Goal: Find contact information: Find contact information

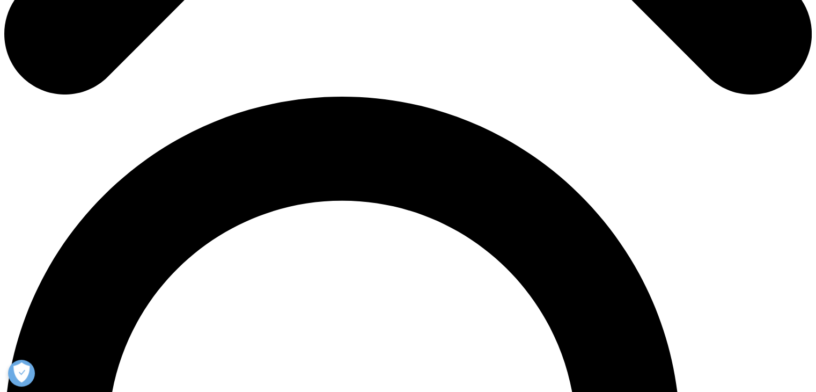
drag, startPoint x: 260, startPoint y: 188, endPoint x: 119, endPoint y: 185, distance: 140.7
copy li "IQVIA Solutions Malaysia Sdn Bhd"
drag, startPoint x: 266, startPoint y: 134, endPoint x: 124, endPoint y: 112, distance: 143.8
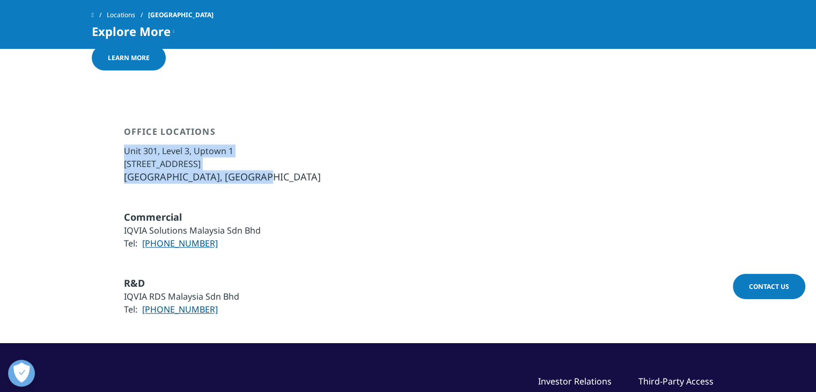
copy ul "[STREET_ADDRESS]"
drag, startPoint x: 213, startPoint y: 202, endPoint x: 143, endPoint y: 202, distance: 69.2
click at [143, 237] on li "Tel: [PHONE_NUMBER]" at bounding box center [192, 243] width 137 height 13
copy link "[PHONE_NUMBER]"
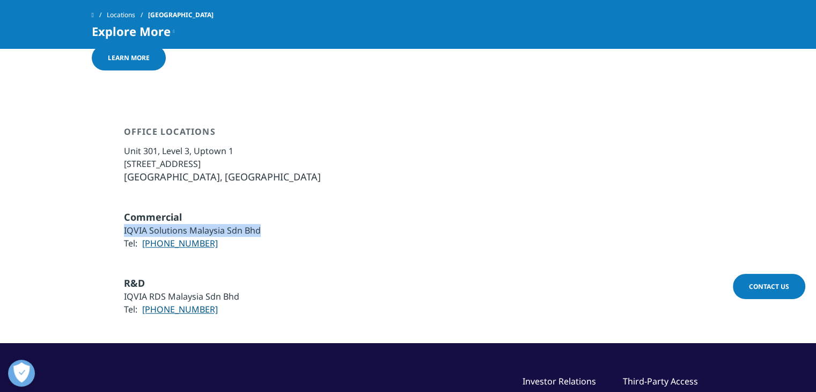
drag, startPoint x: 264, startPoint y: 189, endPoint x: 124, endPoint y: 191, distance: 139.6
click at [124, 210] on div "Commercial IQVIA Solutions Malaysia Sdn Bhd Tel: [PHONE_NUMBER]" at bounding box center [408, 229] width 633 height 39
copy li "IQVIA Solutions Malaysia Sdn Bhd"
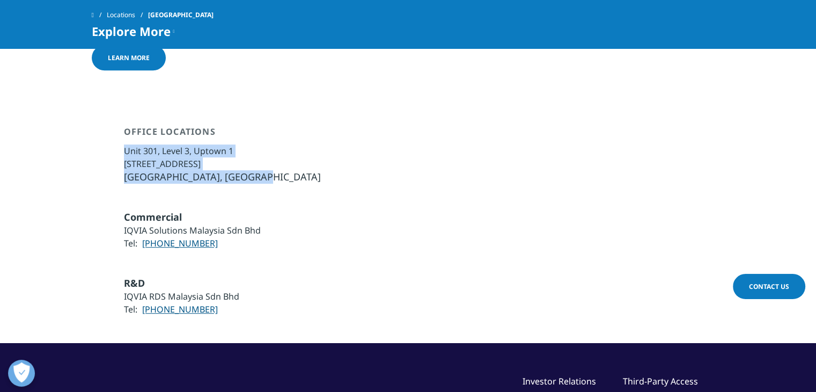
drag, startPoint x: 261, startPoint y: 136, endPoint x: 125, endPoint y: 111, distance: 138.6
click at [125, 144] on ul "Unit 301, Level 3, Uptown 1 [STREET_ADDRESS] [GEOGRAPHIC_DATA], [GEOGRAPHIC_DAT…" at bounding box center [222, 163] width 197 height 39
copy ul "[STREET_ADDRESS]"
drag, startPoint x: 215, startPoint y: 203, endPoint x: 145, endPoint y: 202, distance: 69.3
click at [145, 237] on li "Tel: [PHONE_NUMBER]" at bounding box center [192, 243] width 137 height 13
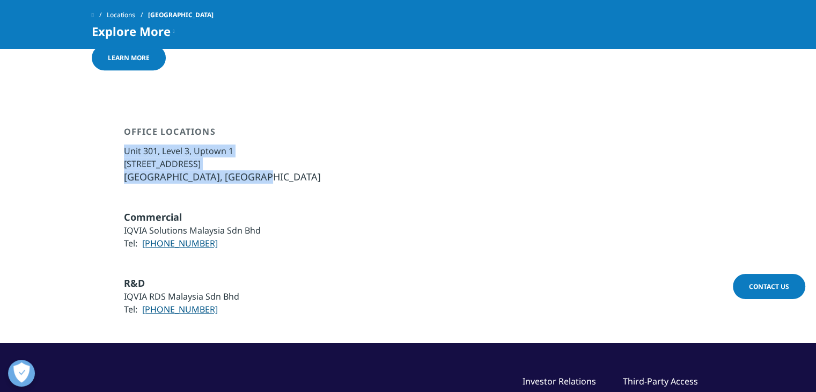
copy link "[PHONE_NUMBER]"
